Goal: Information Seeking & Learning: Learn about a topic

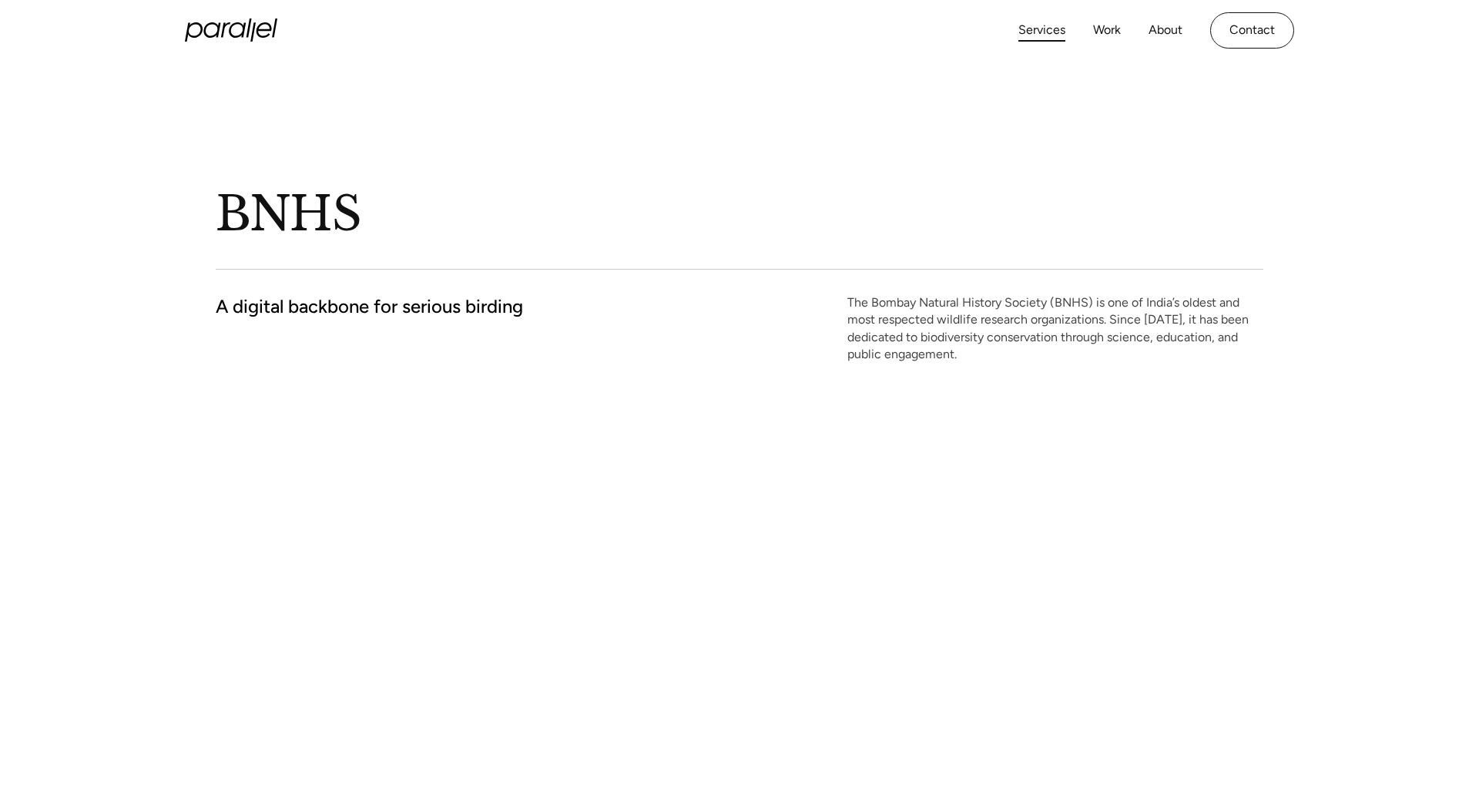
click at [1050, 26] on link "Services" at bounding box center [1041, 30] width 47 height 22
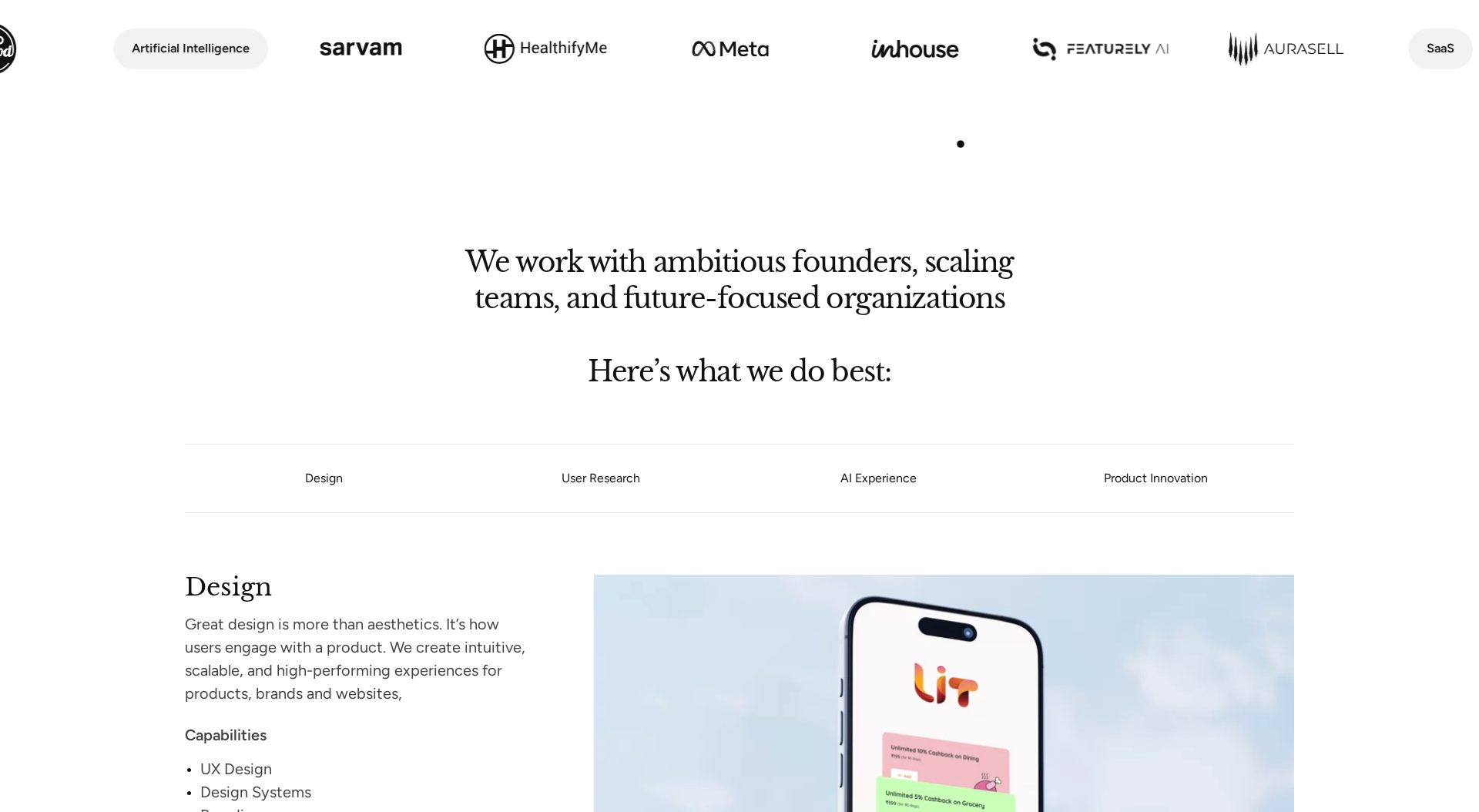
scroll to position [982, 0]
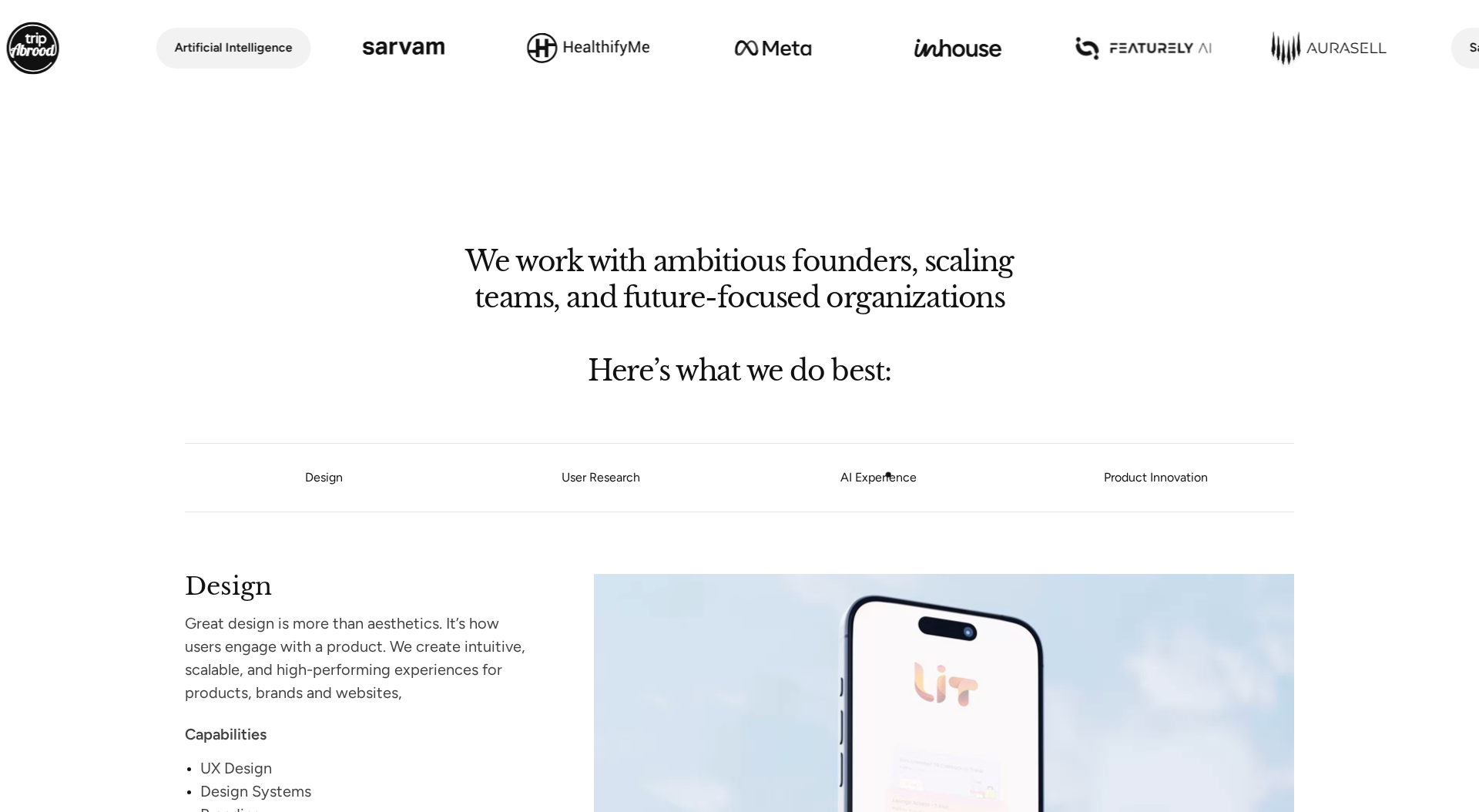
click at [888, 477] on link "AI Experience" at bounding box center [879, 478] width 277 height 9
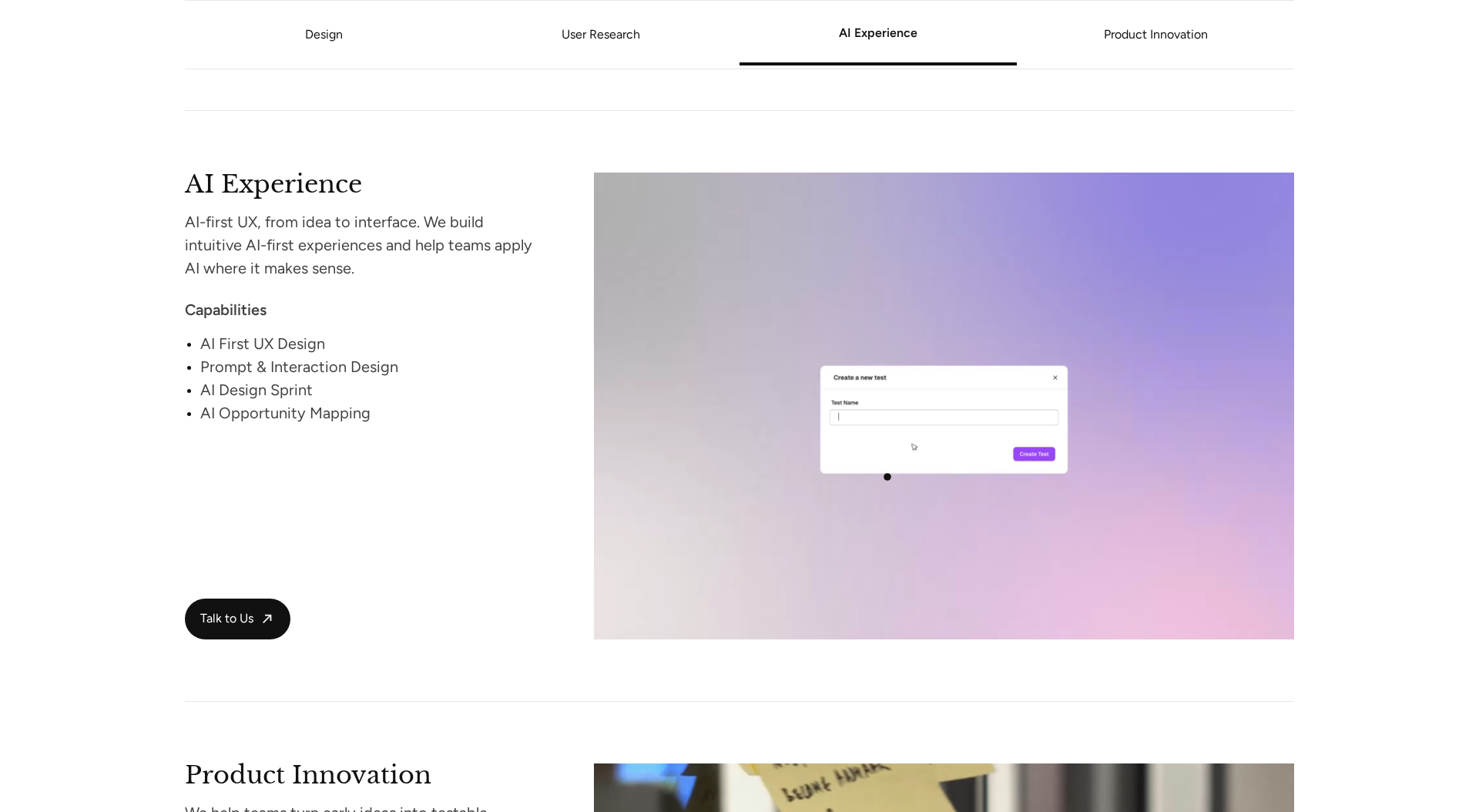
scroll to position [2569, 0]
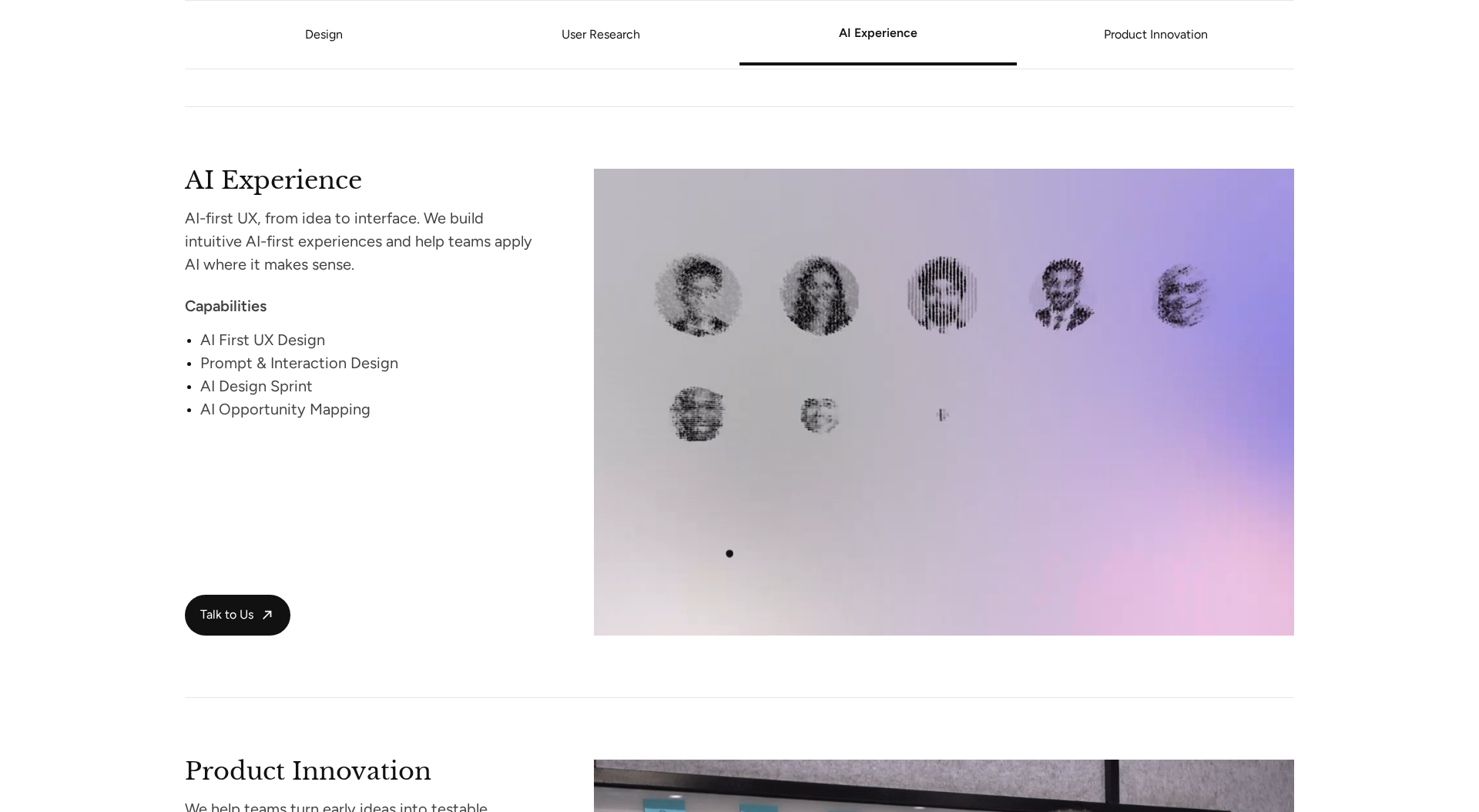
click at [739, 520] on video at bounding box center [944, 402] width 701 height 467
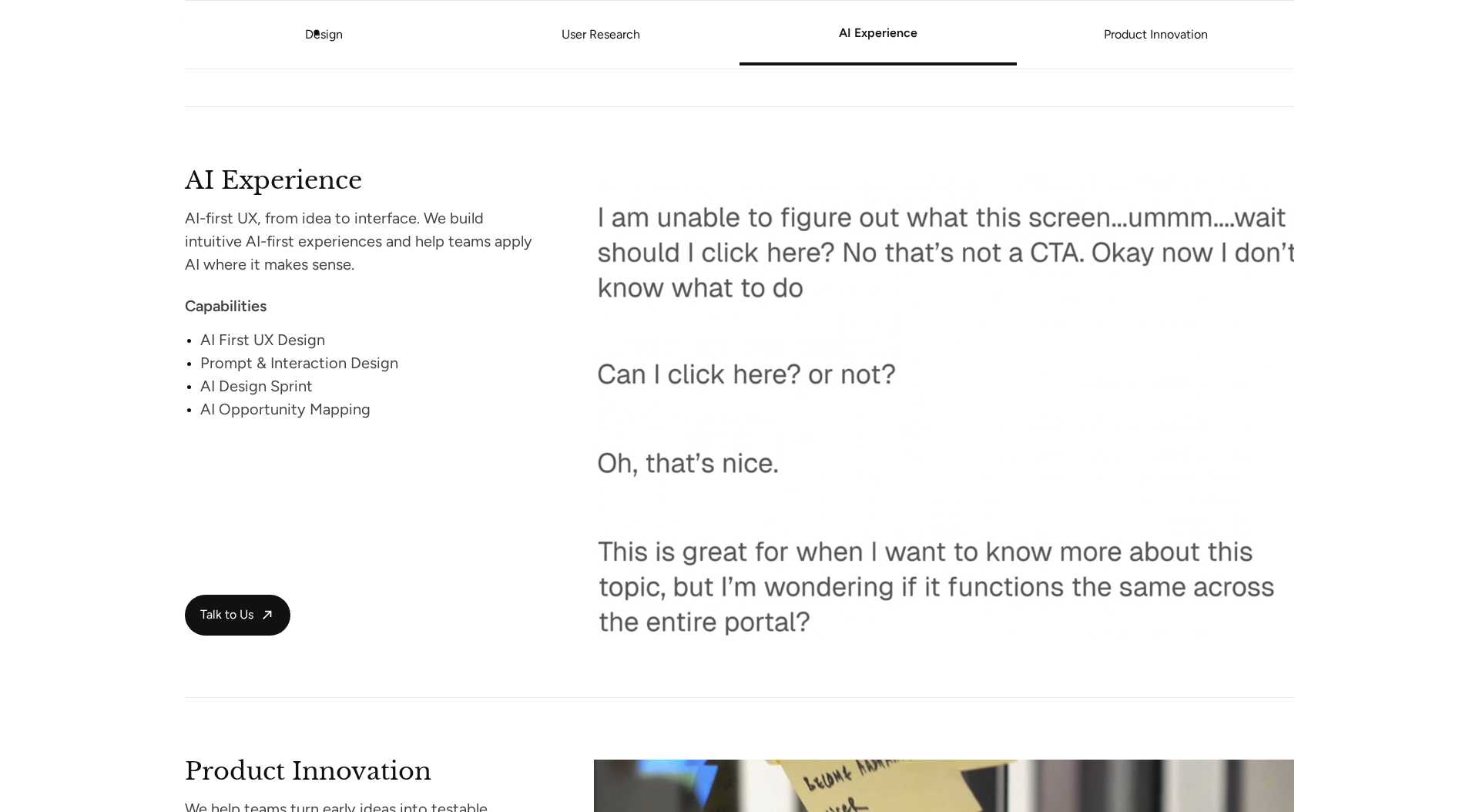
click at [317, 32] on link "Design" at bounding box center [324, 34] width 38 height 14
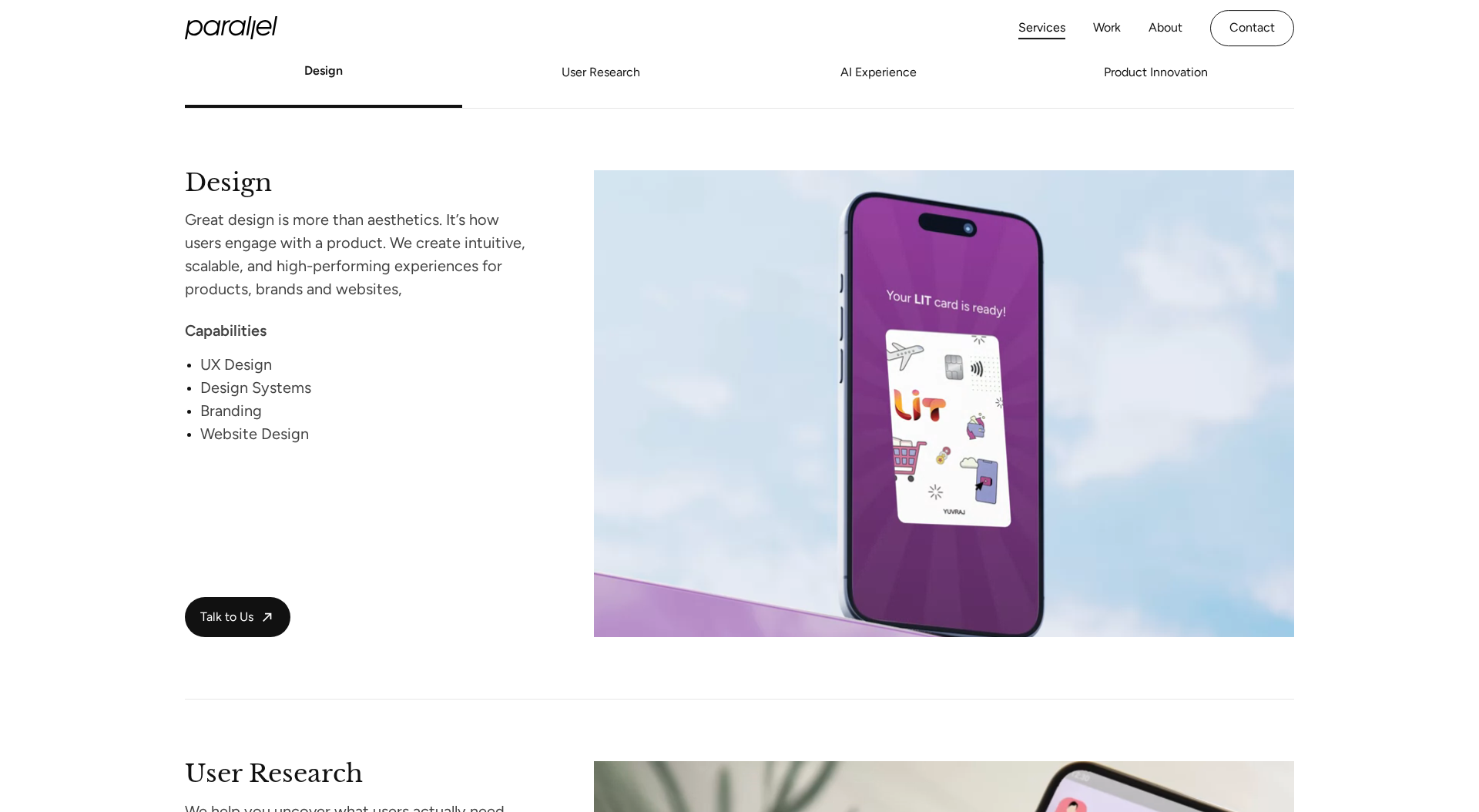
scroll to position [1387, 0]
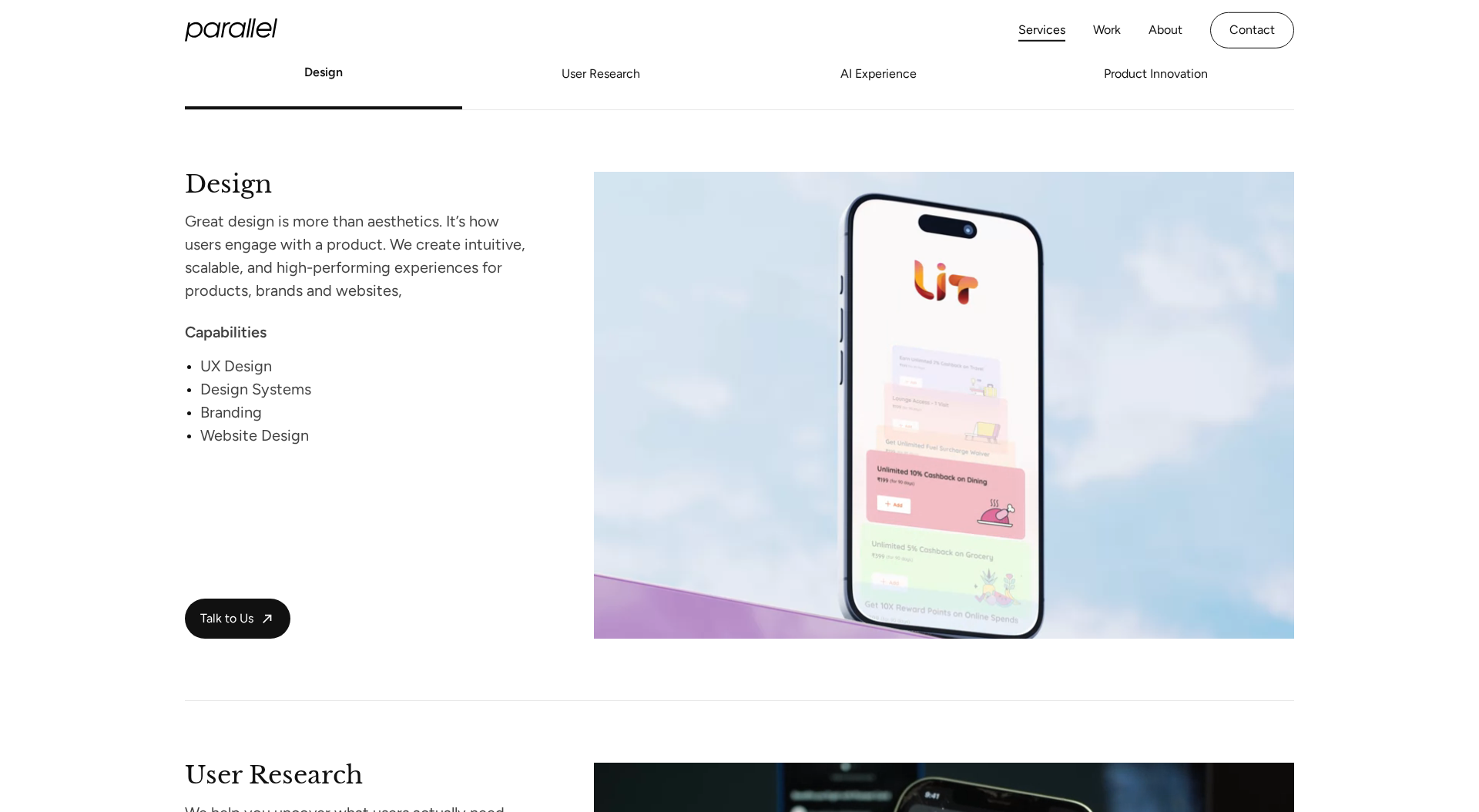
click at [263, 25] on icon "home" at bounding box center [231, 30] width 92 height 23
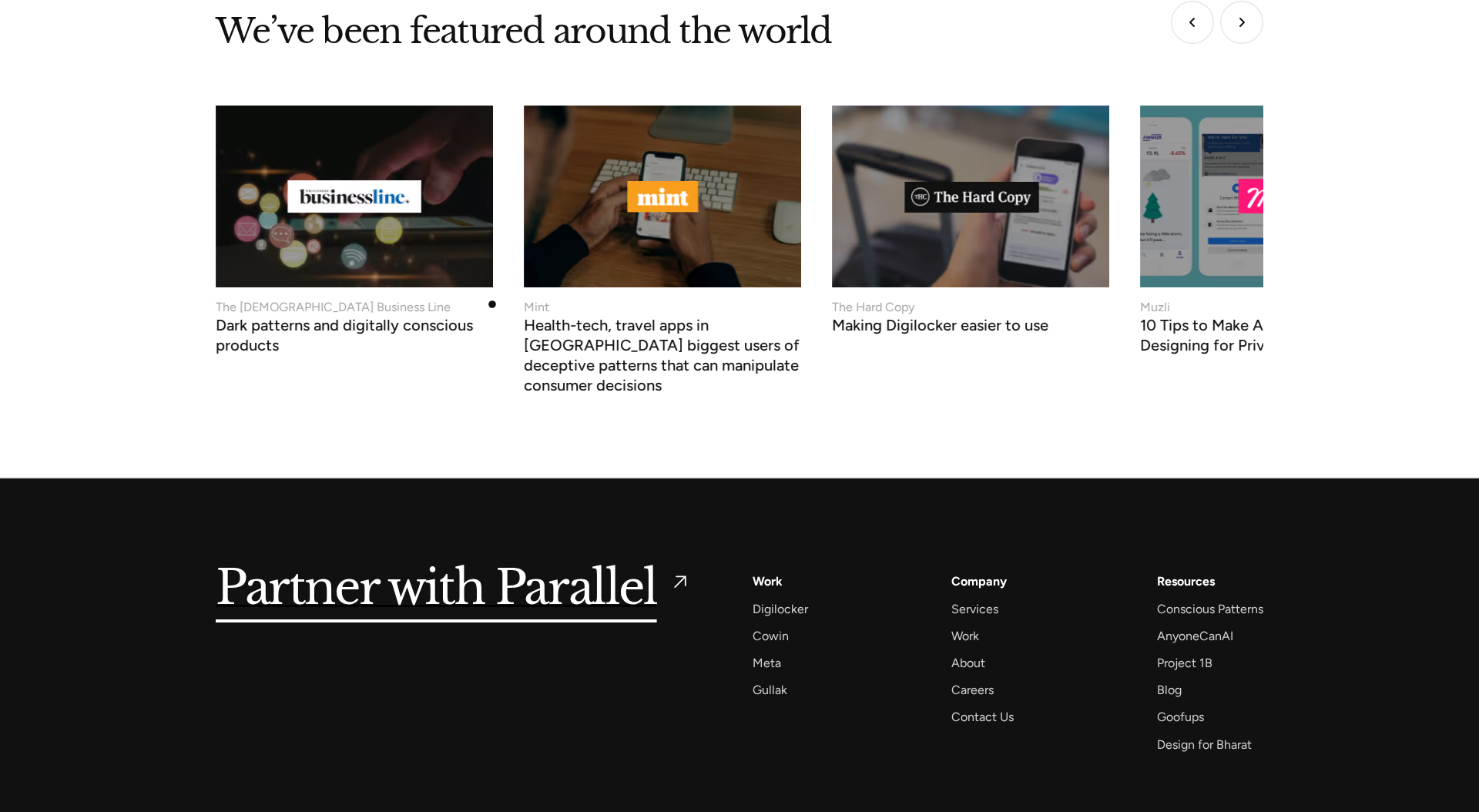
scroll to position [5807, 0]
